Goal: Feedback & Contribution: Leave review/rating

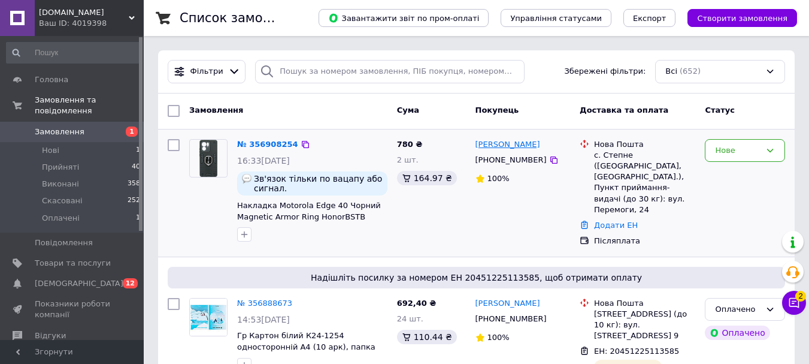
click at [514, 147] on link "[PERSON_NAME]" at bounding box center [508, 144] width 65 height 11
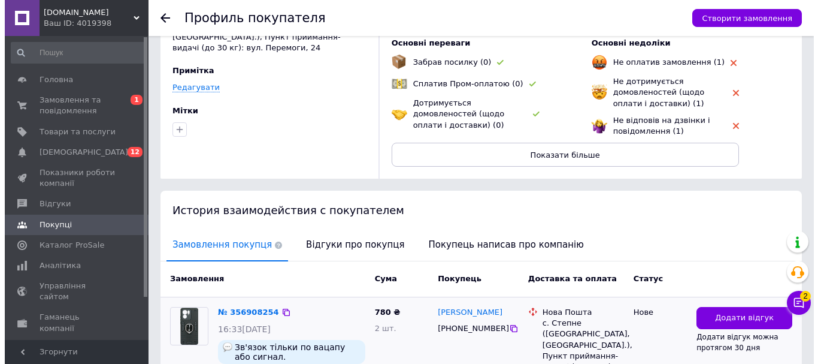
scroll to position [180, 0]
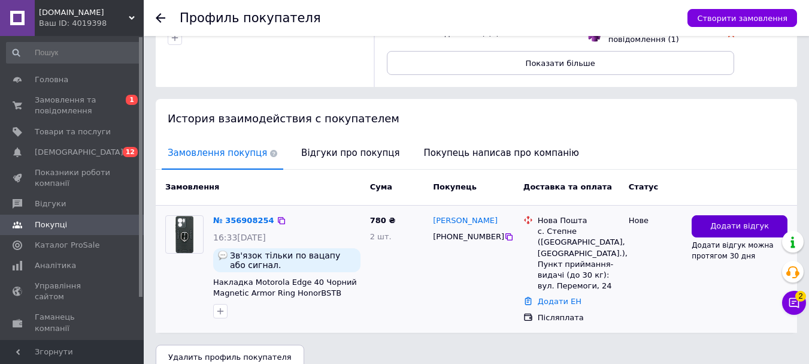
click at [708, 230] on button "Додати відгук" at bounding box center [740, 226] width 96 height 22
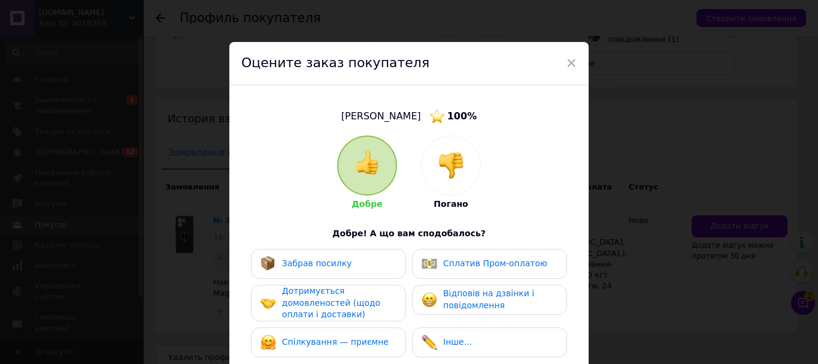
drag, startPoint x: 452, startPoint y: 178, endPoint x: 426, endPoint y: 214, distance: 44.2
click at [453, 178] on img at bounding box center [451, 165] width 26 height 26
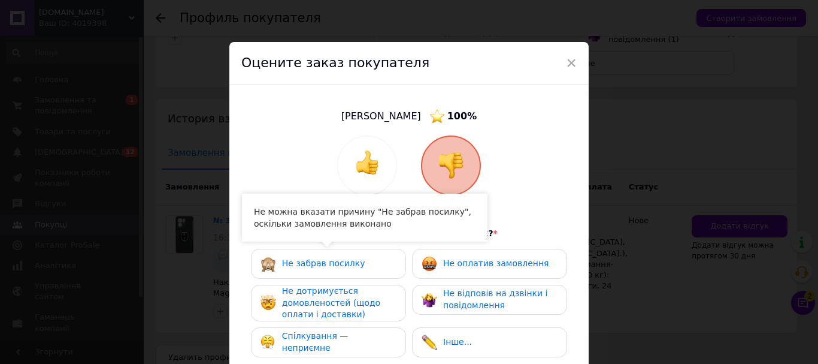
click at [385, 258] on div "Не забрав посилку" at bounding box center [329, 264] width 136 height 16
click at [474, 259] on span "Не оплатив замовлення" at bounding box center [495, 263] width 105 height 10
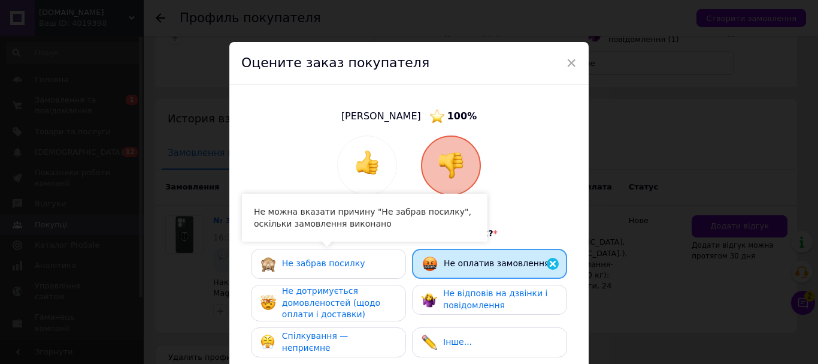
drag, startPoint x: 418, startPoint y: 307, endPoint x: 487, endPoint y: 305, distance: 68.9
click at [422, 310] on div "Не відповів на дзвінки і повідомлення" at bounding box center [489, 300] width 155 height 30
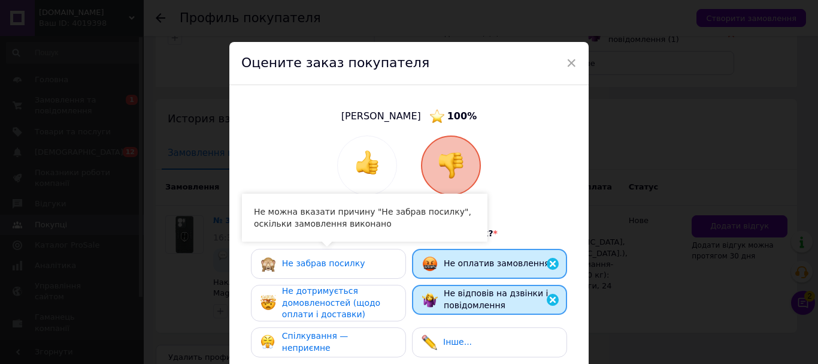
drag, startPoint x: 509, startPoint y: 302, endPoint x: 425, endPoint y: 314, distance: 84.7
click at [494, 304] on div "Не відповів на дзвінки і повідомлення" at bounding box center [500, 299] width 113 height 23
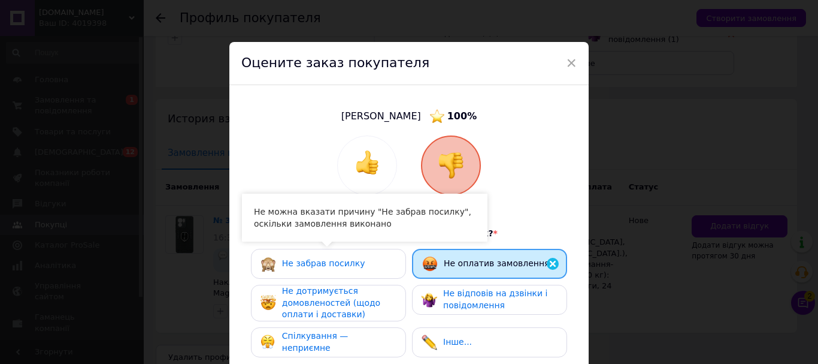
click at [389, 308] on div "Не дотримується домовленостей (щодо оплати і доставки)" at bounding box center [339, 302] width 114 height 35
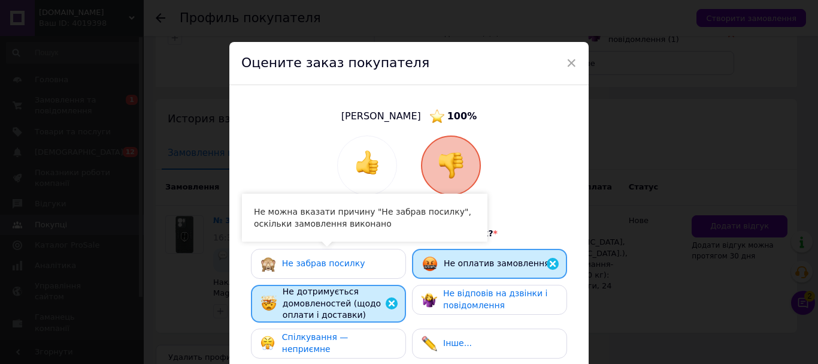
drag, startPoint x: 357, startPoint y: 350, endPoint x: 464, endPoint y: 300, distance: 118.2
click at [361, 350] on div "Спілкування — неприємне" at bounding box center [328, 342] width 135 height 23
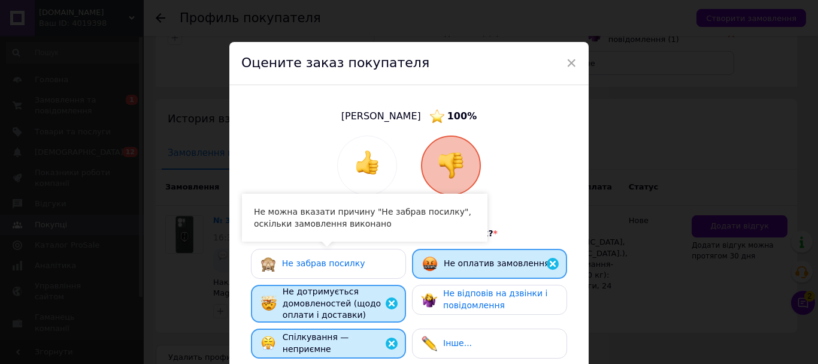
click at [464, 300] on span "Не відповів на дзвінки і повідомлення" at bounding box center [495, 299] width 104 height 22
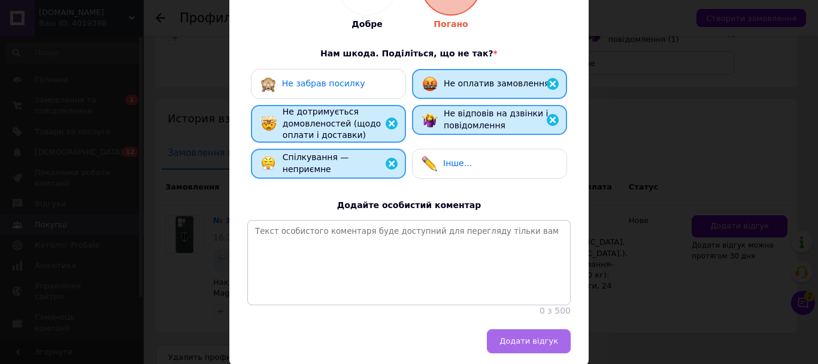
click at [535, 345] on span "Додати відгук" at bounding box center [529, 340] width 59 height 9
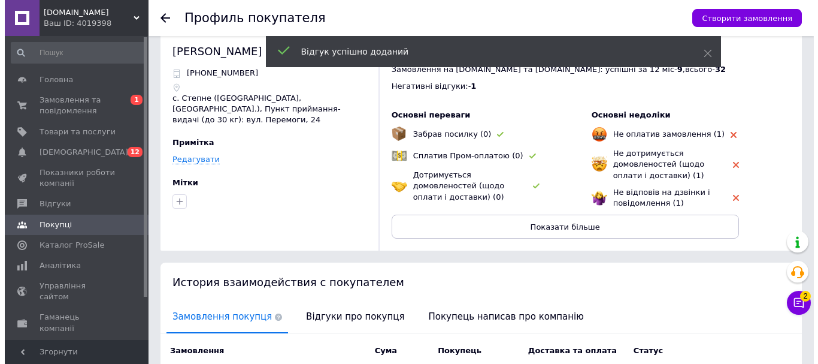
scroll to position [0, 0]
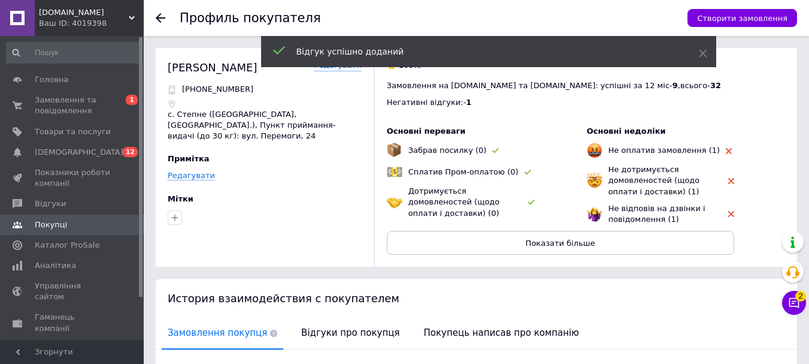
click at [155, 19] on div "Профиль покупателя Створити замовлення" at bounding box center [476, 18] width 665 height 36
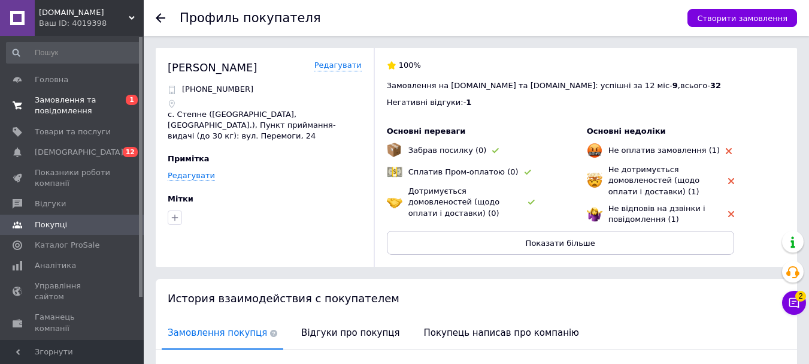
click at [102, 107] on span "Замовлення та повідомлення" at bounding box center [73, 106] width 76 height 22
